Goal: Check status: Check status

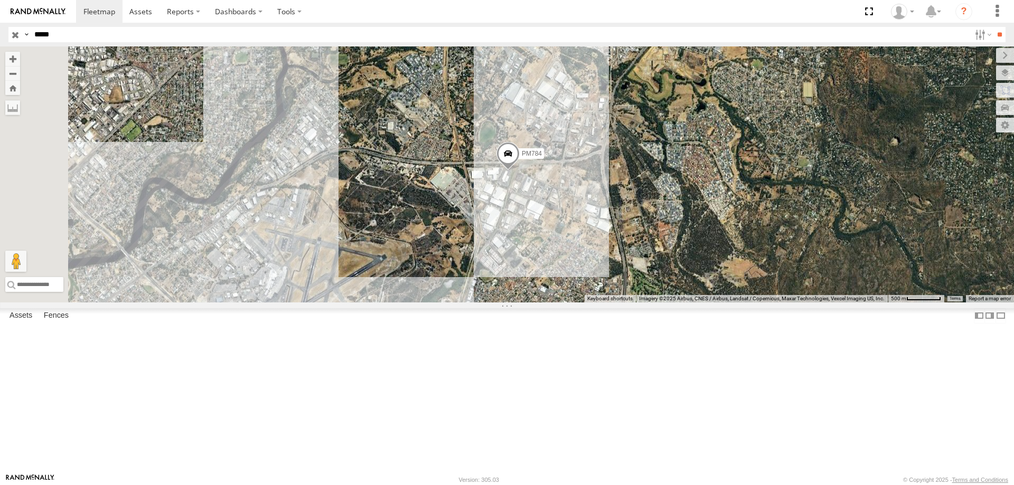
type input "*****"
click at [993, 27] on input "**" at bounding box center [999, 34] width 12 height 15
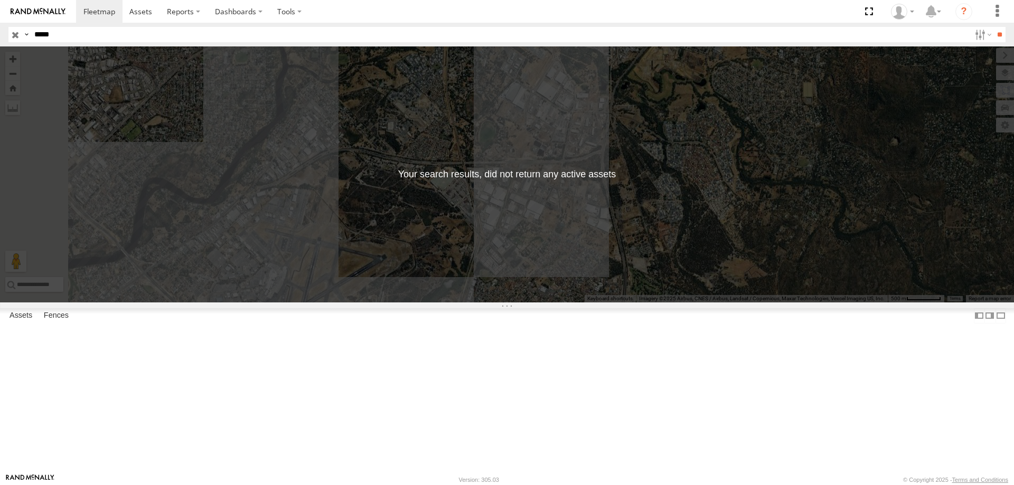
click at [92, 37] on input "*****" at bounding box center [500, 34] width 940 height 15
click at [993, 27] on input "**" at bounding box center [999, 34] width 12 height 15
